Goal: Information Seeking & Learning: Check status

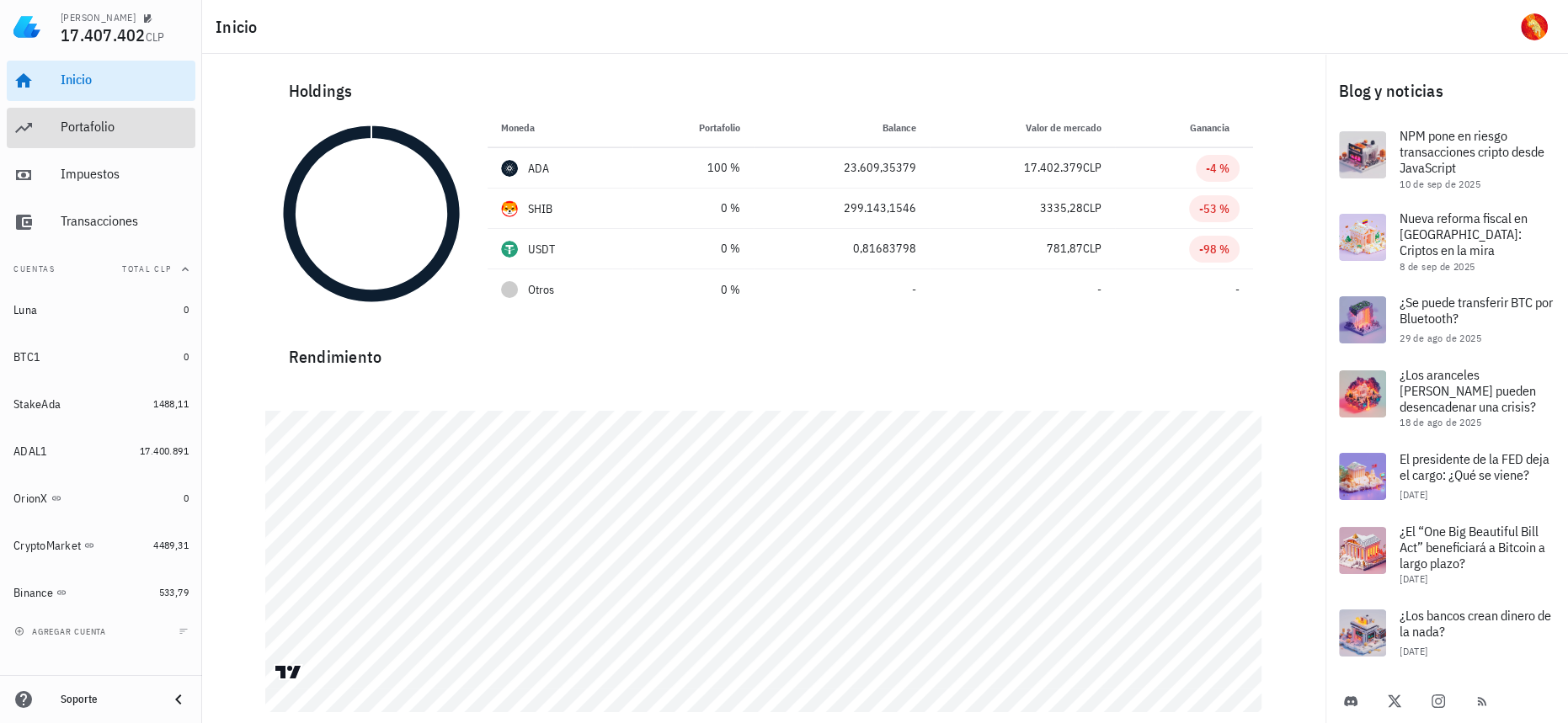
click at [83, 131] on div "Portafolio" at bounding box center [125, 126] width 128 height 16
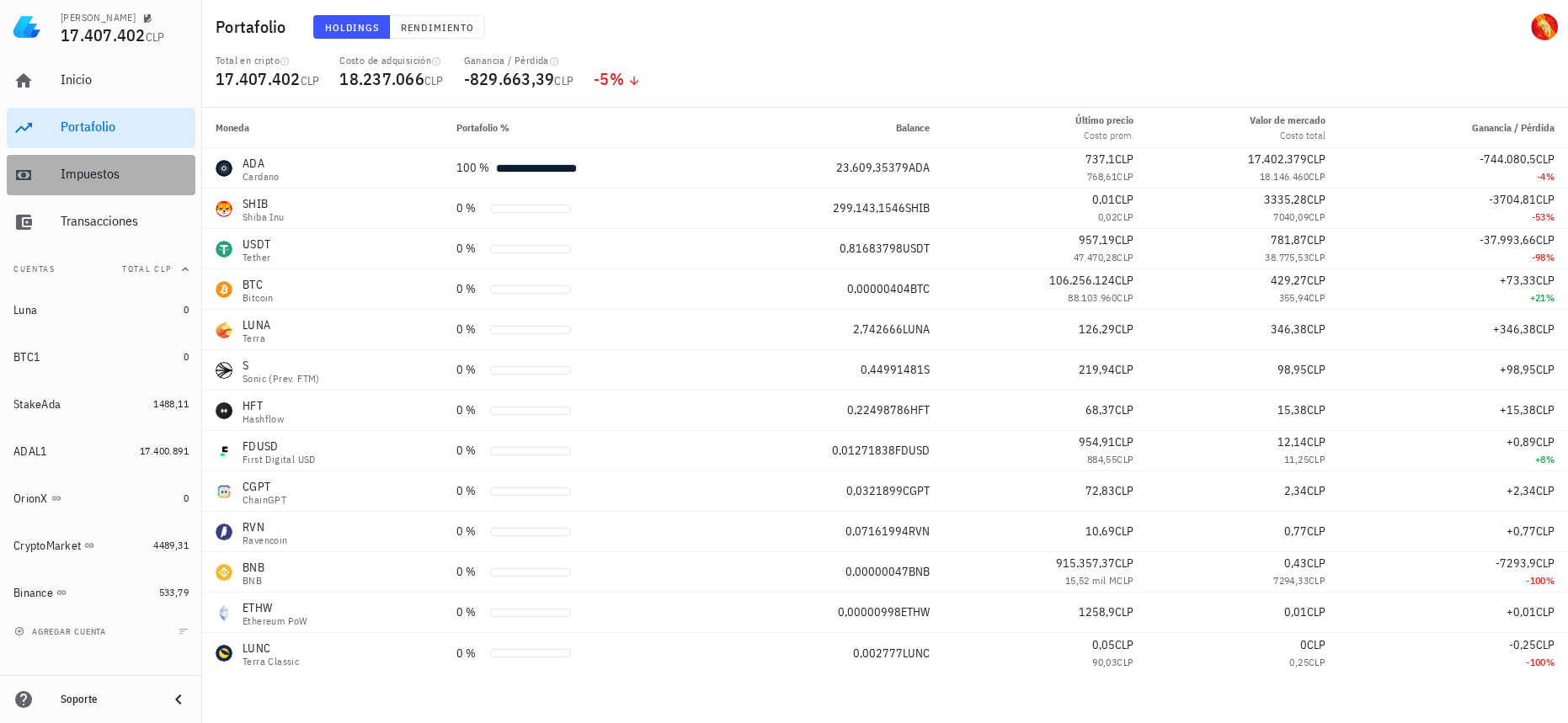
click at [103, 178] on div "Impuestos" at bounding box center [125, 174] width 128 height 16
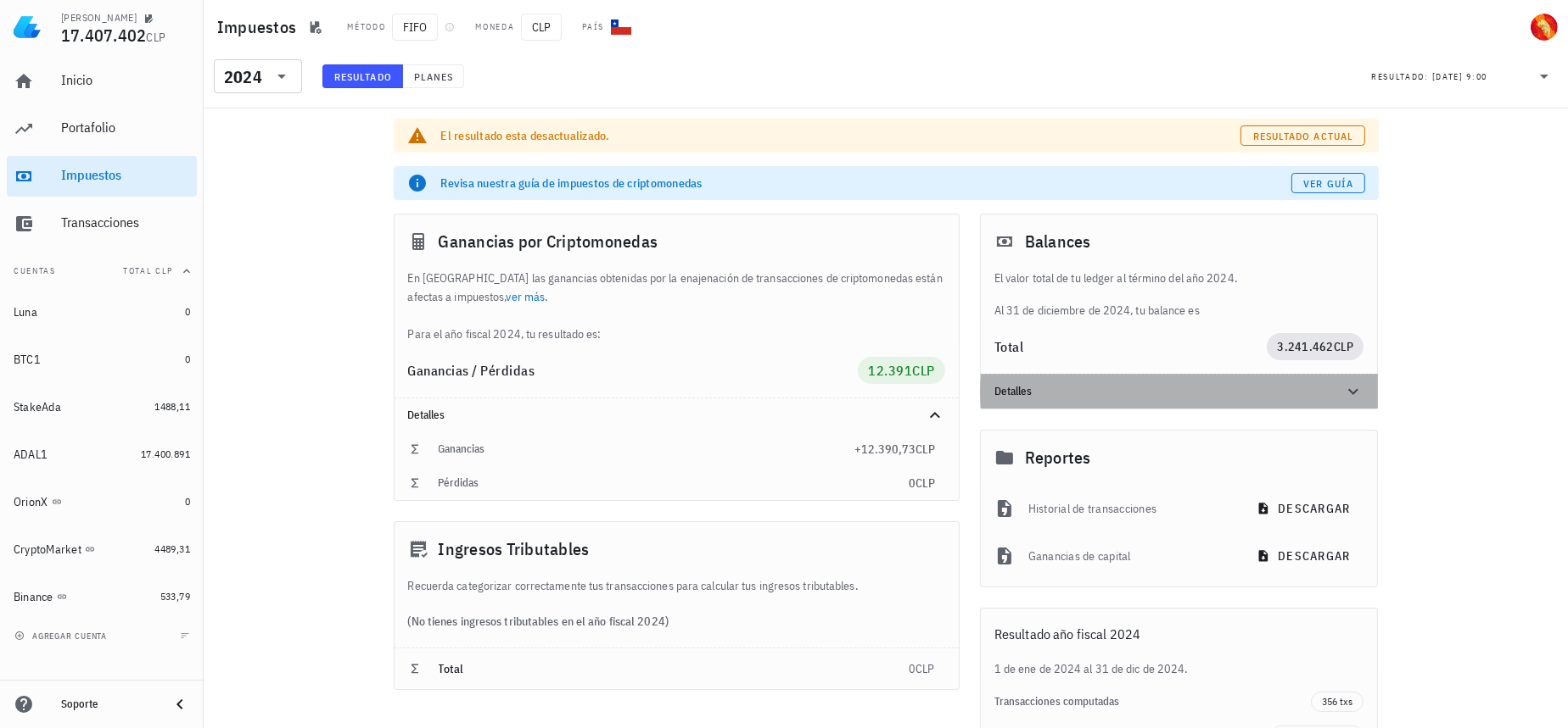
click at [1332, 383] on div at bounding box center [1343, 392] width 41 height 20
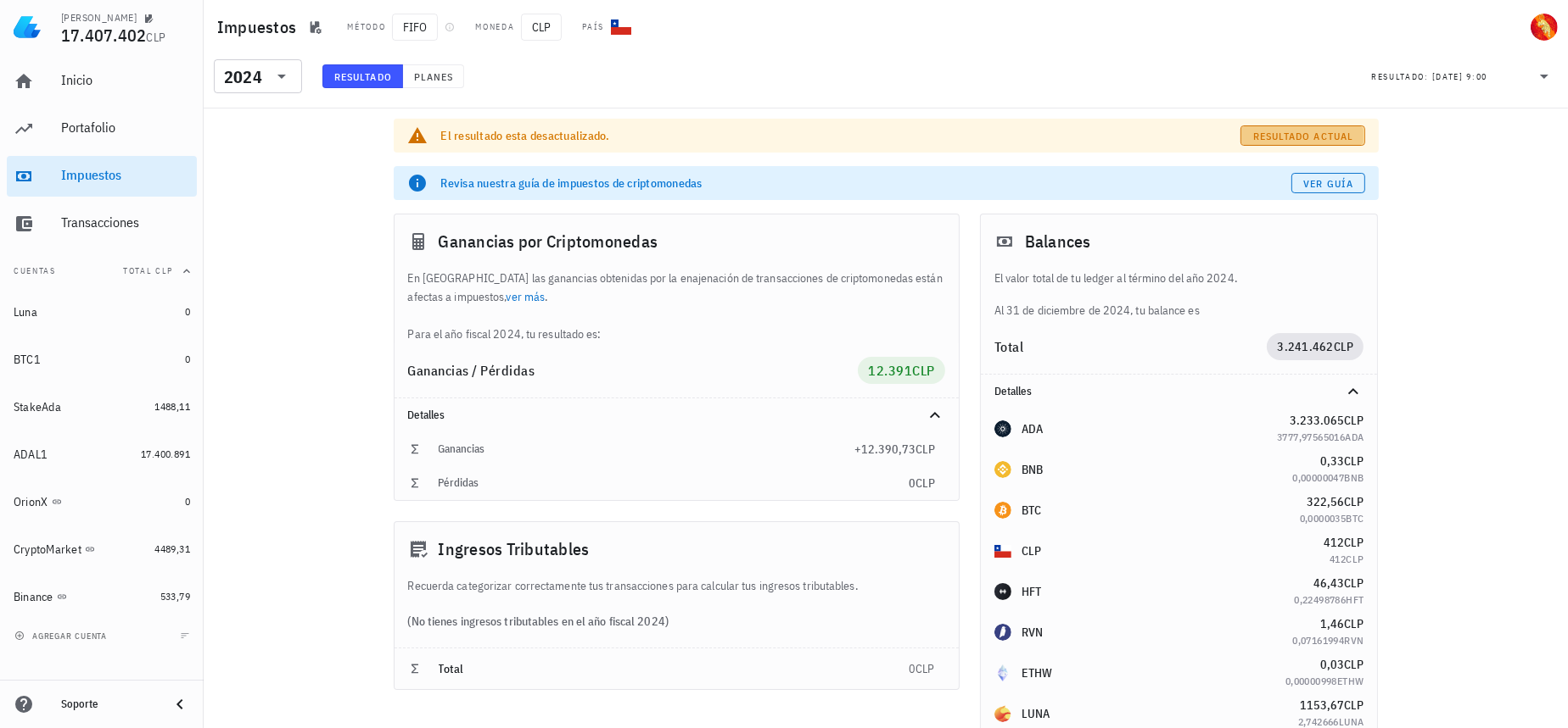
click at [1337, 130] on span "Resultado actual" at bounding box center [1302, 136] width 101 height 13
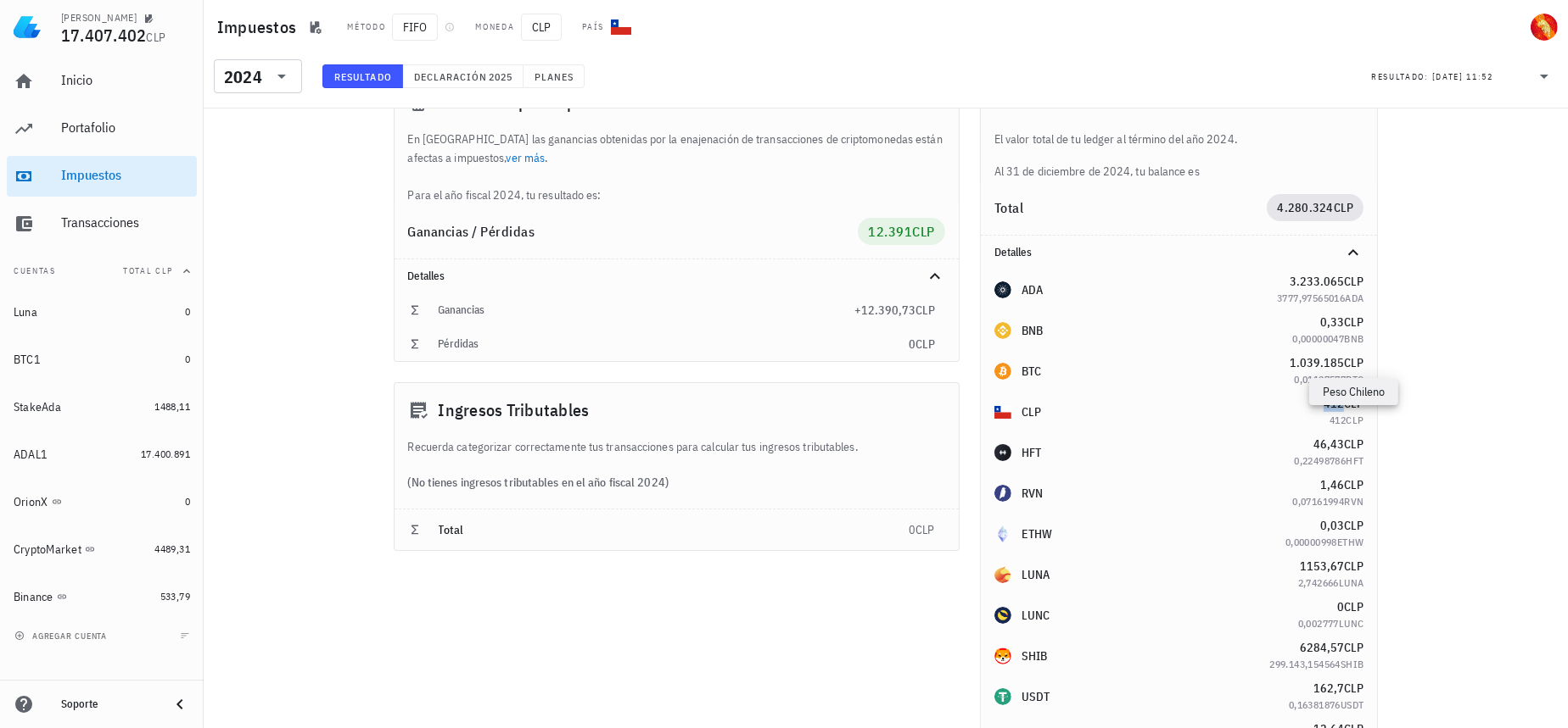
scroll to position [76, 0]
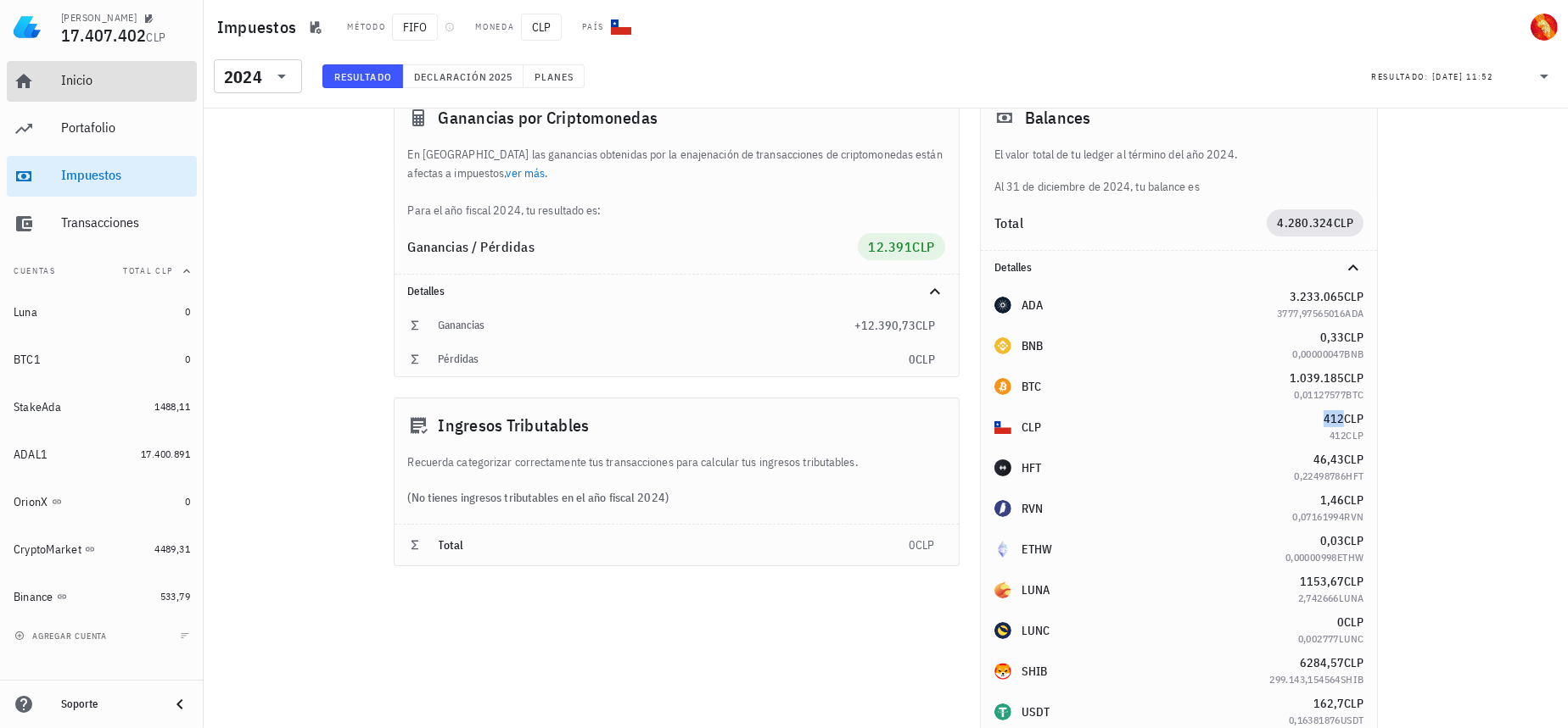
click at [145, 90] on div "Inicio" at bounding box center [126, 81] width 129 height 38
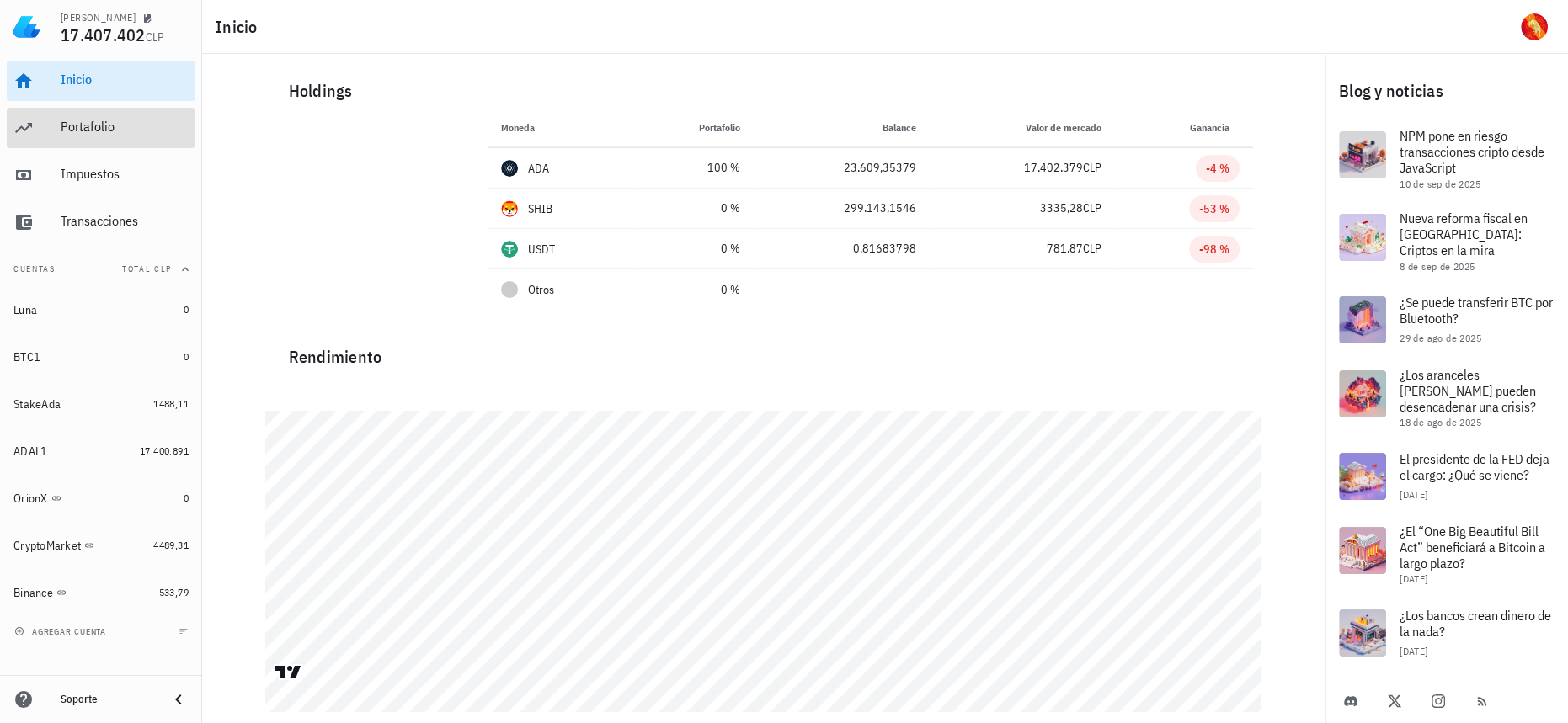
click at [92, 140] on div "Portafolio" at bounding box center [125, 127] width 128 height 38
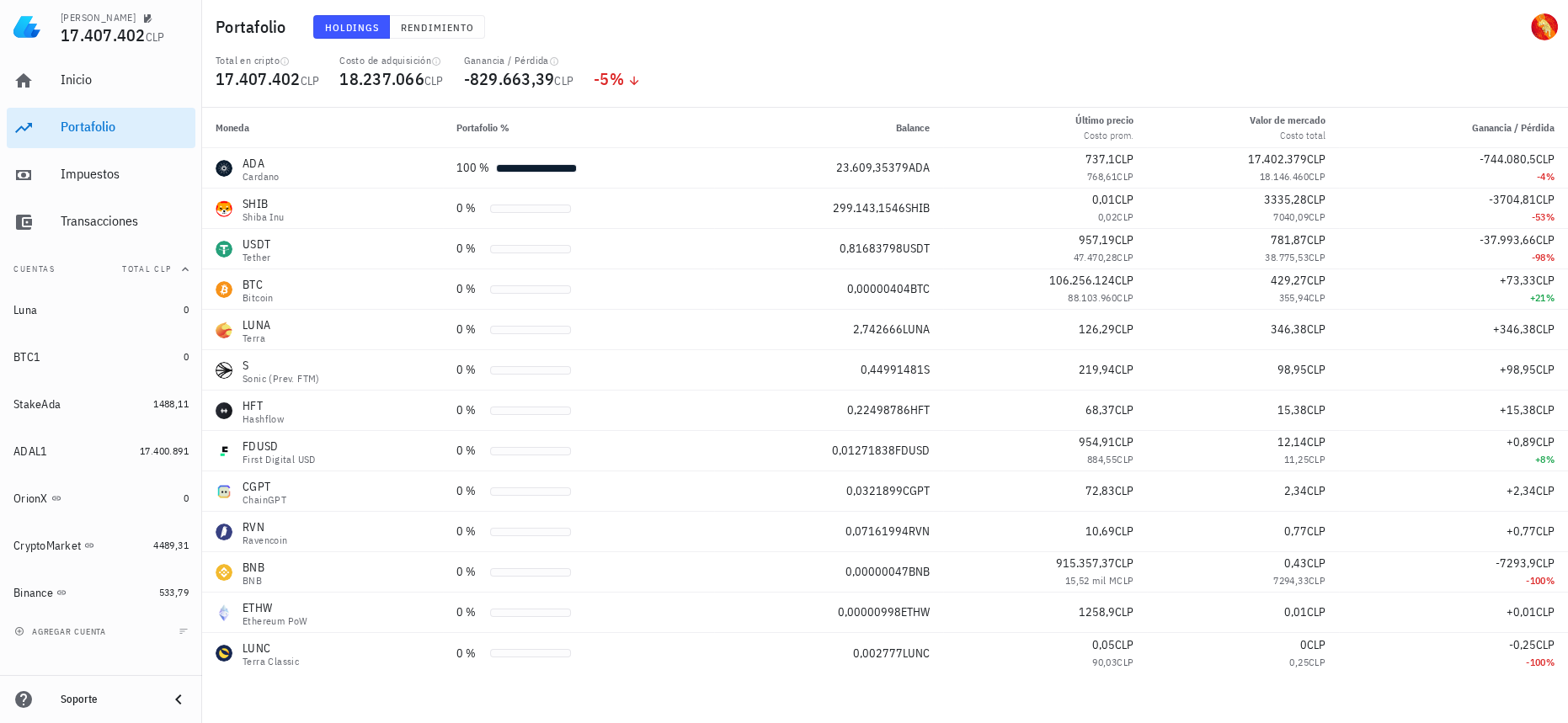
click at [124, 197] on div "Inicio [GEOGRAPHIC_DATA] Impuestos [GEOGRAPHIC_DATA]" at bounding box center [101, 152] width 189 height 195
